Goal: Obtain resource: Download file/media

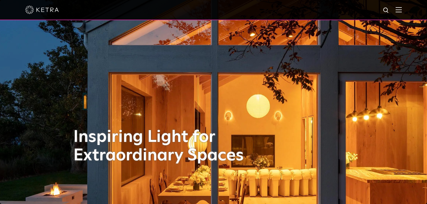
click at [402, 11] on img at bounding box center [399, 9] width 6 height 5
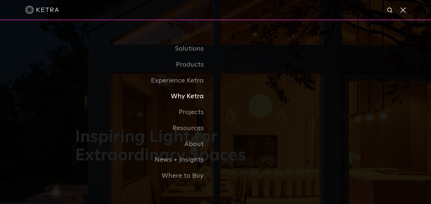
click at [197, 98] on link "Why Ketra" at bounding box center [145, 97] width 140 height 16
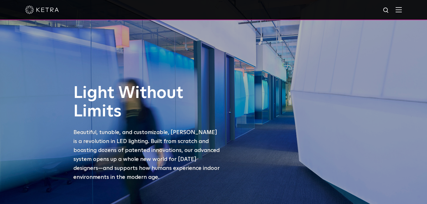
click at [402, 10] on img at bounding box center [399, 9] width 6 height 5
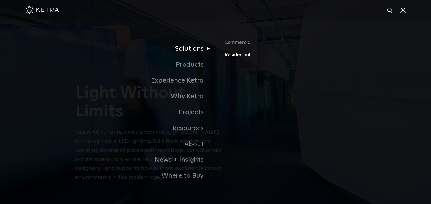
click at [242, 56] on link "Residential" at bounding box center [289, 55] width 131 height 8
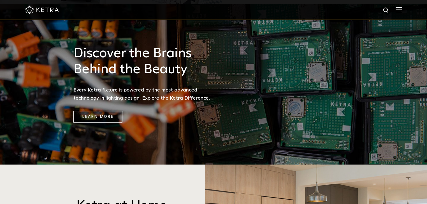
scroll to position [381, 0]
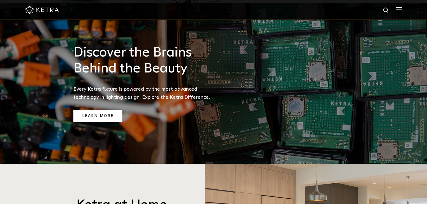
click at [104, 110] on link "Learn More" at bounding box center [97, 116] width 49 height 12
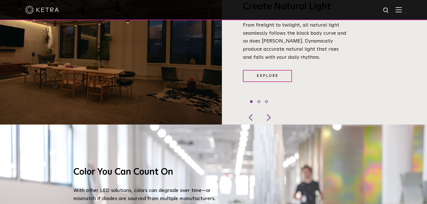
scroll to position [561, 0]
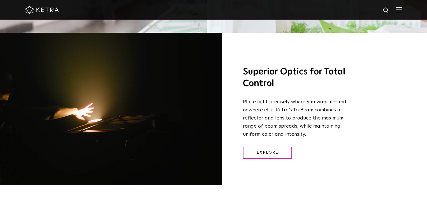
scroll to position [785, 0]
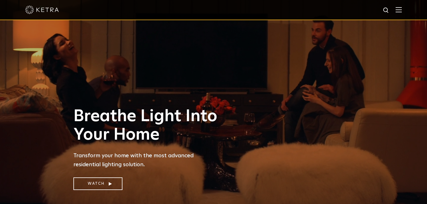
click at [400, 10] on img at bounding box center [399, 9] width 6 height 5
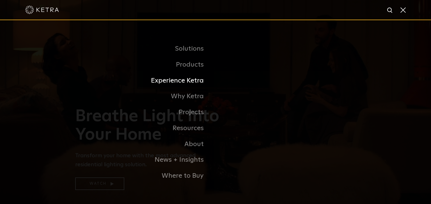
click at [186, 82] on link "Experience Ketra" at bounding box center [145, 81] width 140 height 16
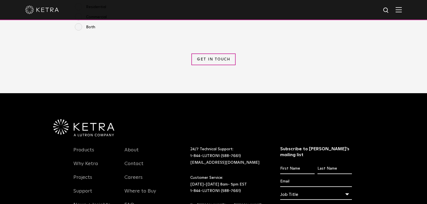
scroll to position [586, 0]
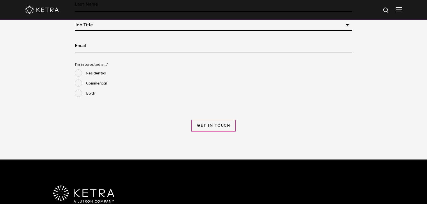
click at [401, 9] on img at bounding box center [399, 9] width 6 height 5
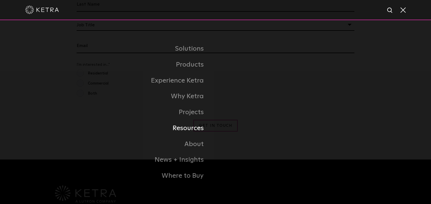
click at [199, 129] on link "Resources" at bounding box center [145, 129] width 140 height 16
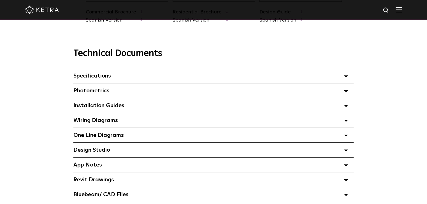
scroll to position [381, 0]
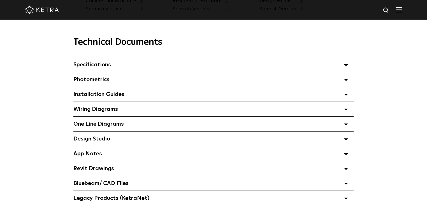
click at [345, 66] on polygon at bounding box center [346, 65] width 3 height 2
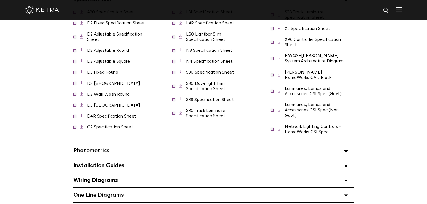
scroll to position [449, 0]
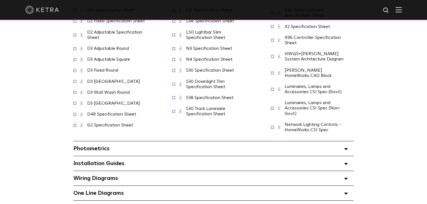
click at [310, 59] on link "HWQS+Ketra System Architecture Diagram" at bounding box center [314, 57] width 59 height 10
click at [374, 109] on div "Technical Documents Specifications Select checkboxes to use the bulk download o…" at bounding box center [214, 123] width 384 height 306
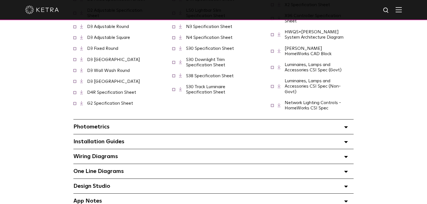
scroll to position [471, 0]
click at [346, 126] on polygon at bounding box center [346, 127] width 3 height 2
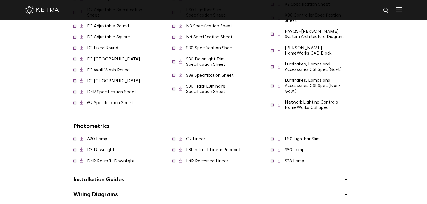
click at [347, 126] on polygon at bounding box center [346, 127] width 3 height 2
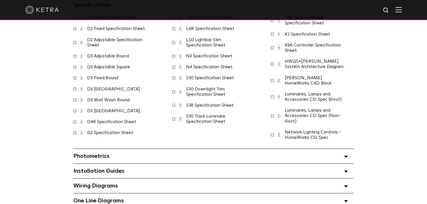
scroll to position [449, 0]
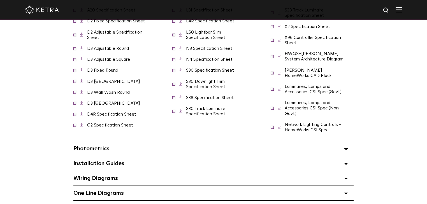
click at [317, 72] on link "Ketra HomeWorks CAD Block" at bounding box center [308, 73] width 47 height 10
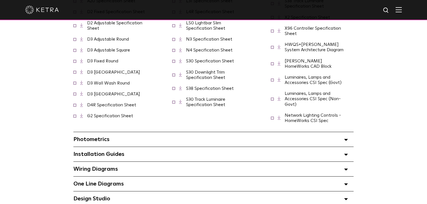
scroll to position [404, 0]
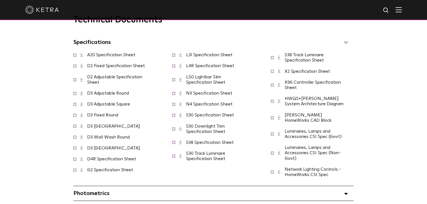
click at [347, 44] on polygon at bounding box center [346, 43] width 3 height 2
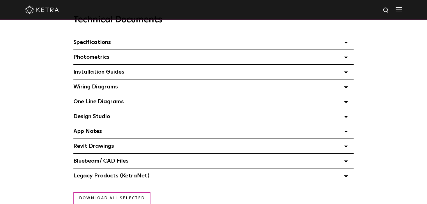
click at [346, 59] on icon at bounding box center [346, 58] width 4 height 2
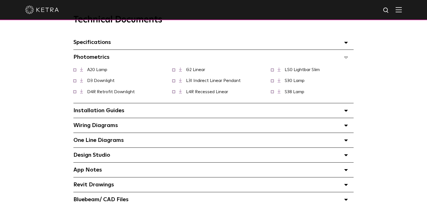
click at [300, 83] on link "S30 Lamp" at bounding box center [295, 80] width 20 height 4
click at [345, 59] on icon at bounding box center [346, 58] width 4 height 2
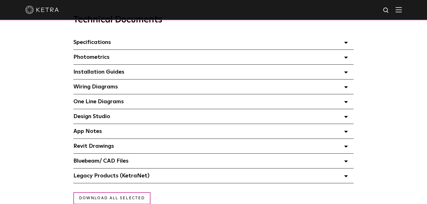
scroll to position [426, 0]
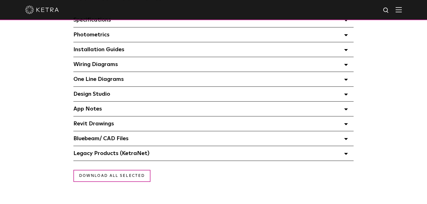
click at [346, 66] on span at bounding box center [346, 64] width 4 height 7
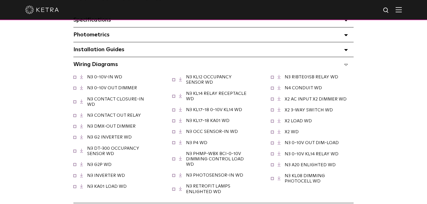
click at [346, 66] on span at bounding box center [346, 64] width 4 height 7
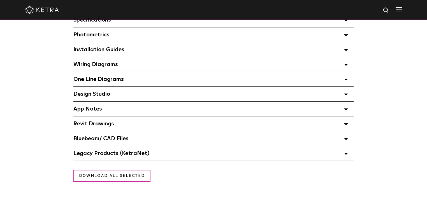
click at [347, 96] on polygon at bounding box center [346, 95] width 3 height 2
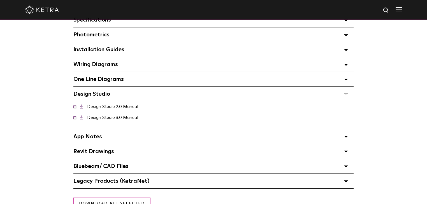
click at [107, 120] on link "Design Studio 3.0 Manual" at bounding box center [112, 118] width 51 height 4
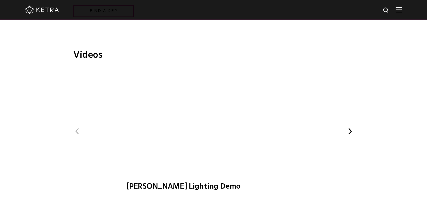
scroll to position [650, 0]
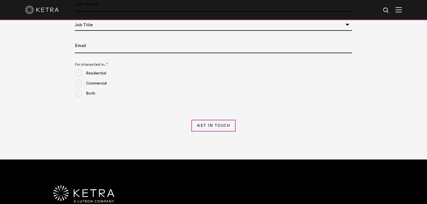
click at [401, 10] on img at bounding box center [399, 9] width 6 height 5
